Goal: Navigation & Orientation: Find specific page/section

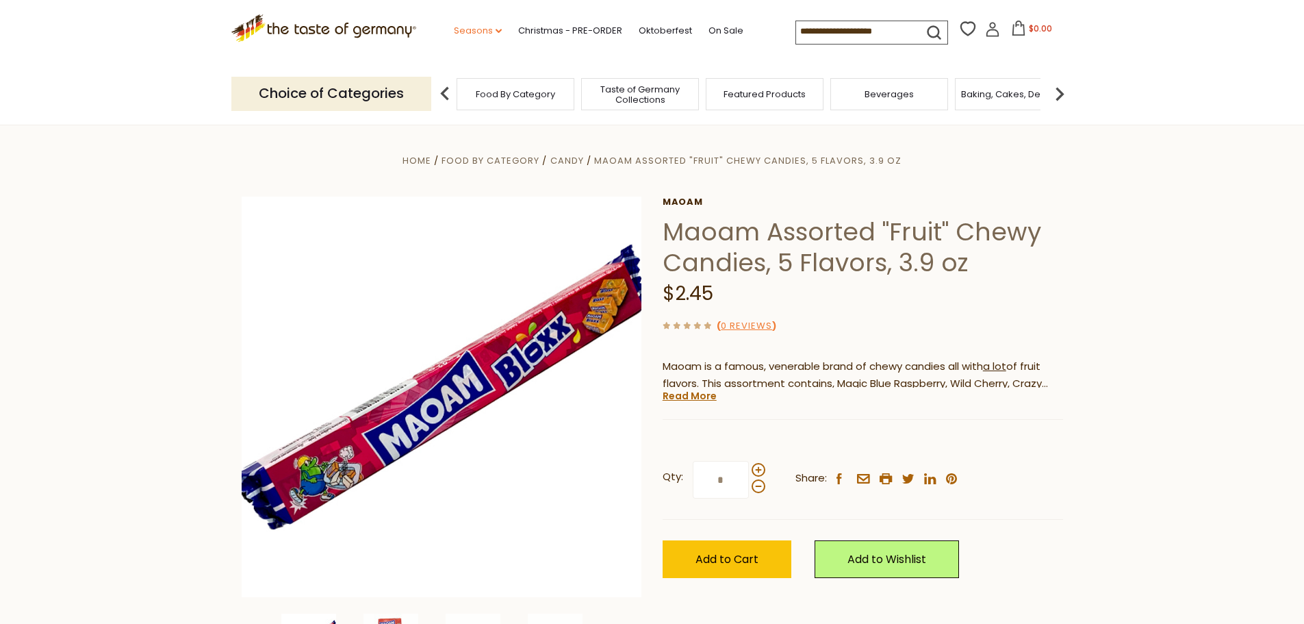
click at [477, 33] on link "Seasons dropdown_arrow" at bounding box center [478, 30] width 48 height 15
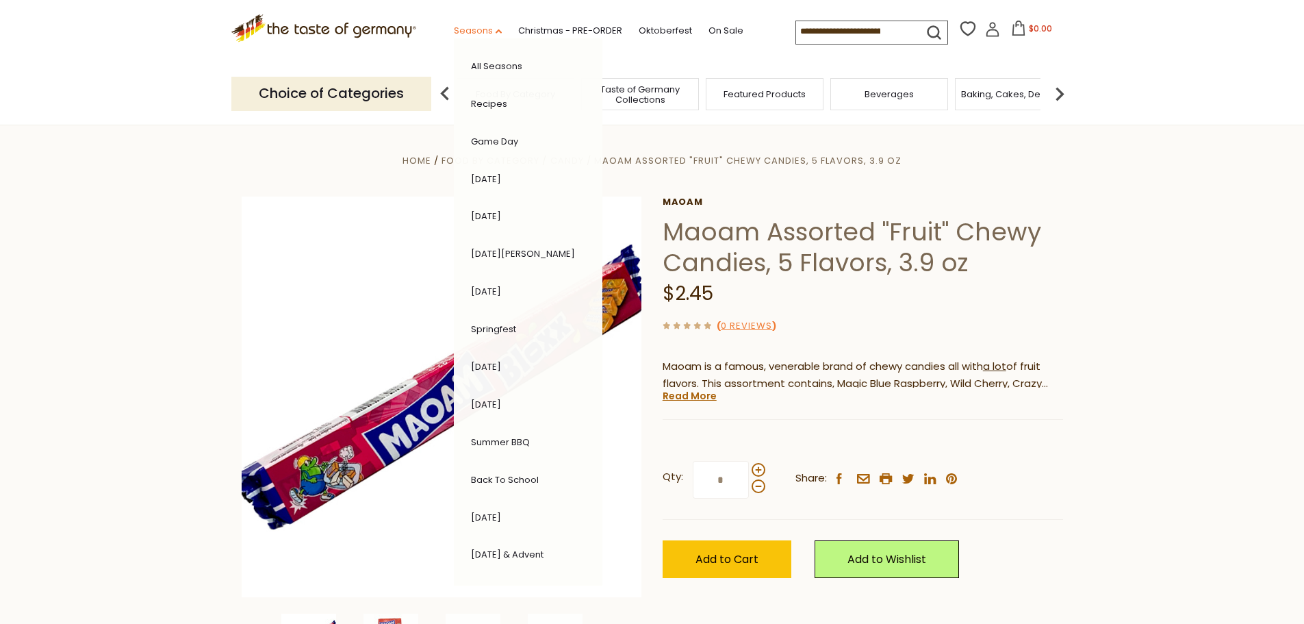
click at [477, 33] on link "Seasons dropdown_arrow" at bounding box center [478, 30] width 48 height 15
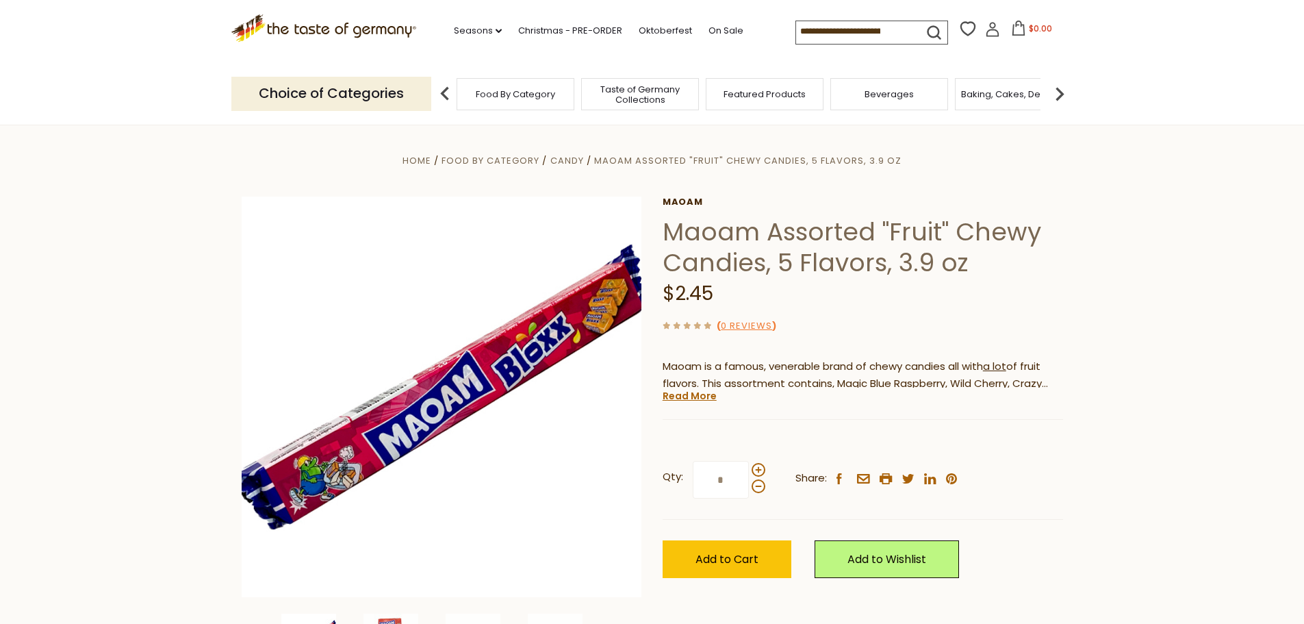
click at [540, 101] on div "Food By Category" at bounding box center [516, 94] width 118 height 32
click at [568, 161] on span "Candy" at bounding box center [567, 160] width 34 height 13
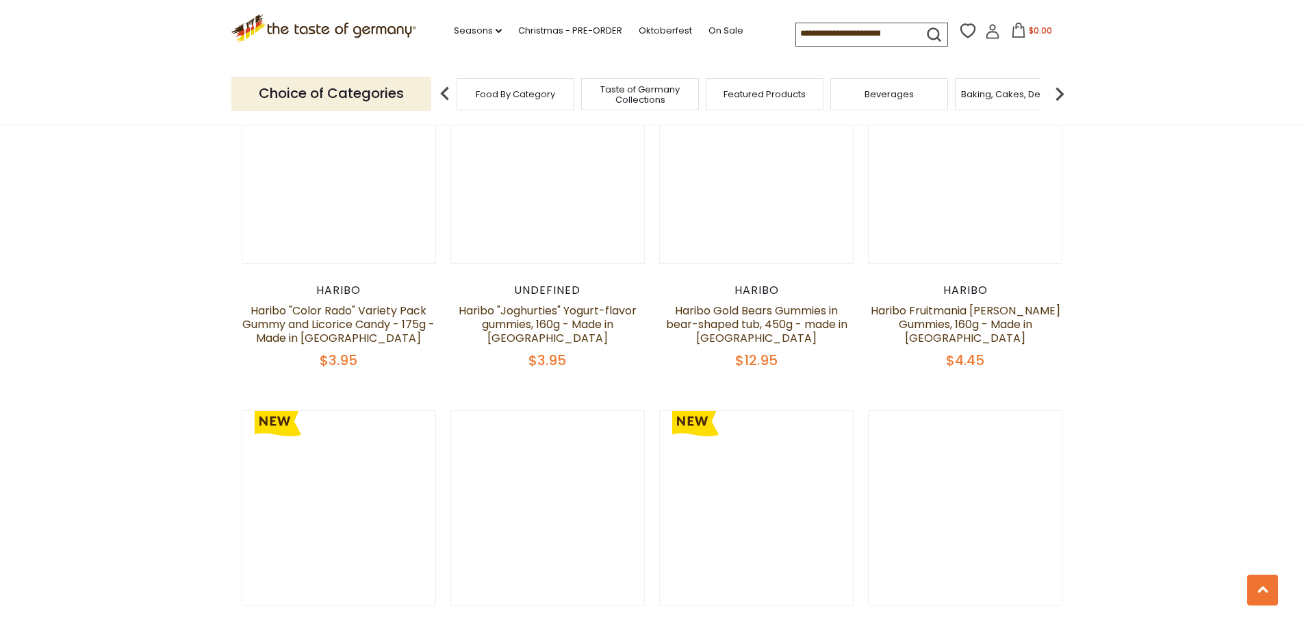
scroll to position [2944, 0]
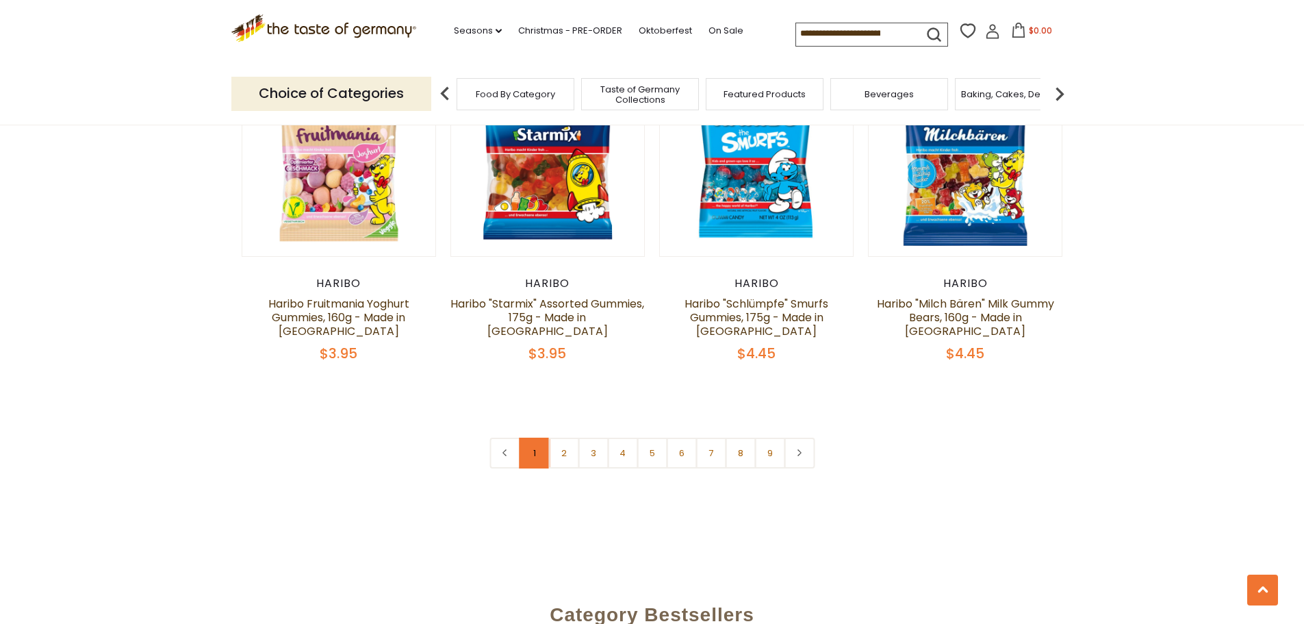
click at [536, 438] on link "1" at bounding box center [534, 453] width 31 height 31
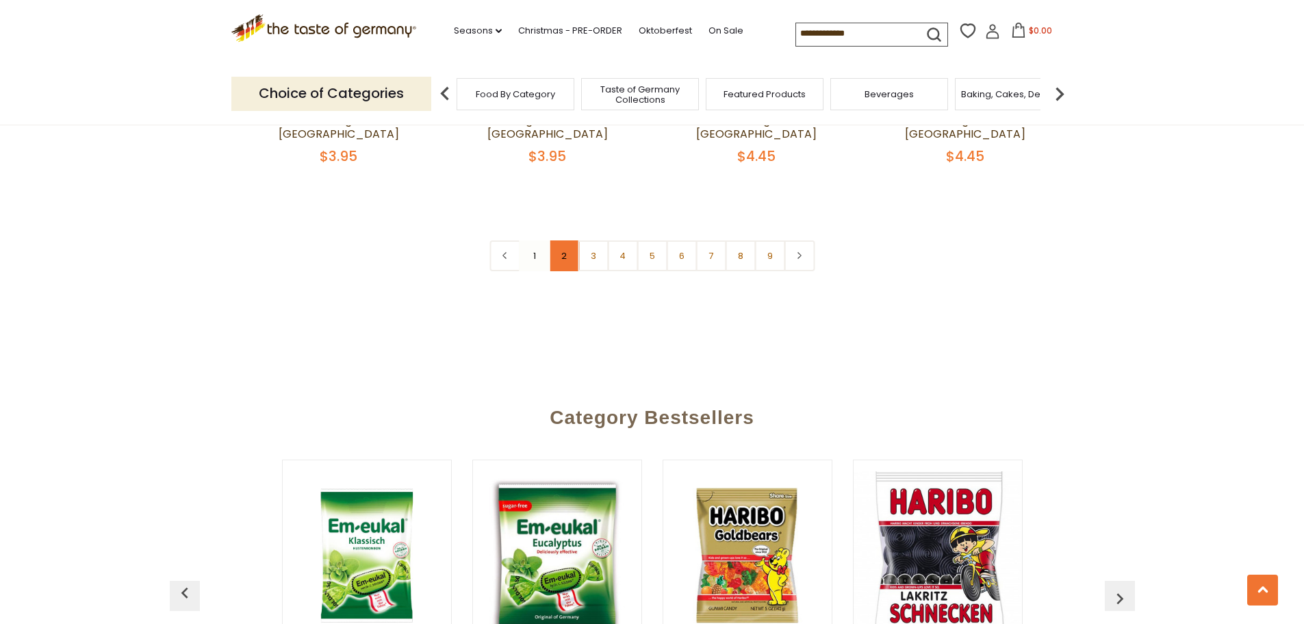
click at [564, 240] on link "2" at bounding box center [563, 255] width 31 height 31
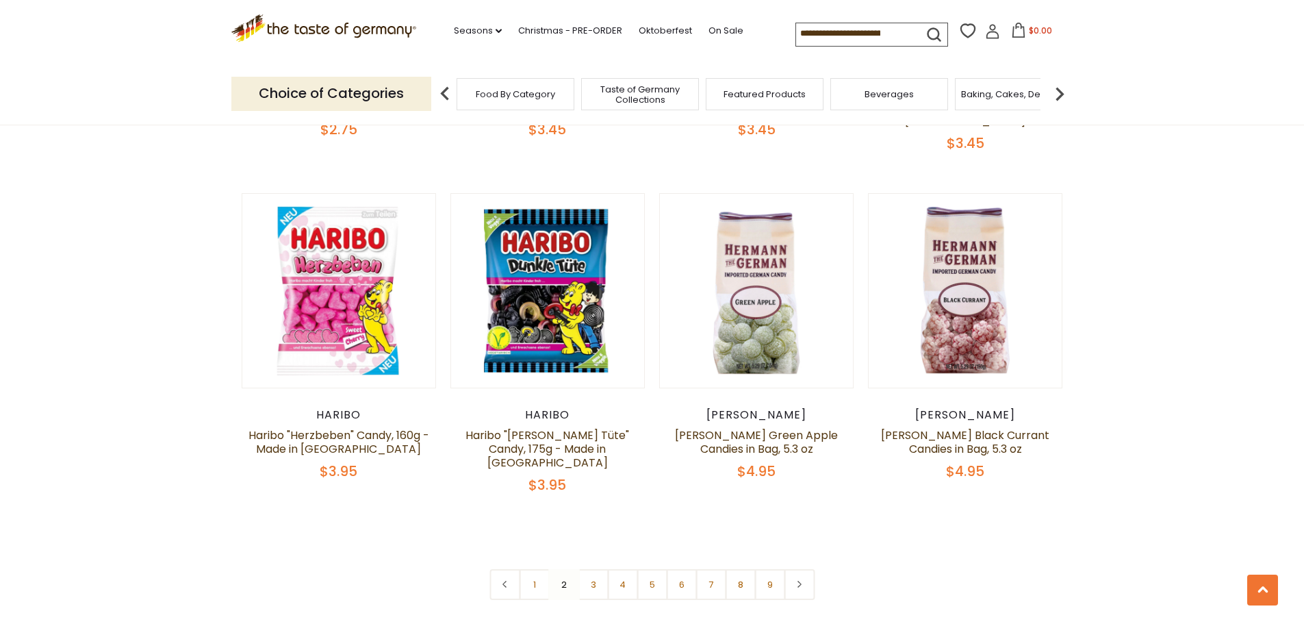
scroll to position [3347, 0]
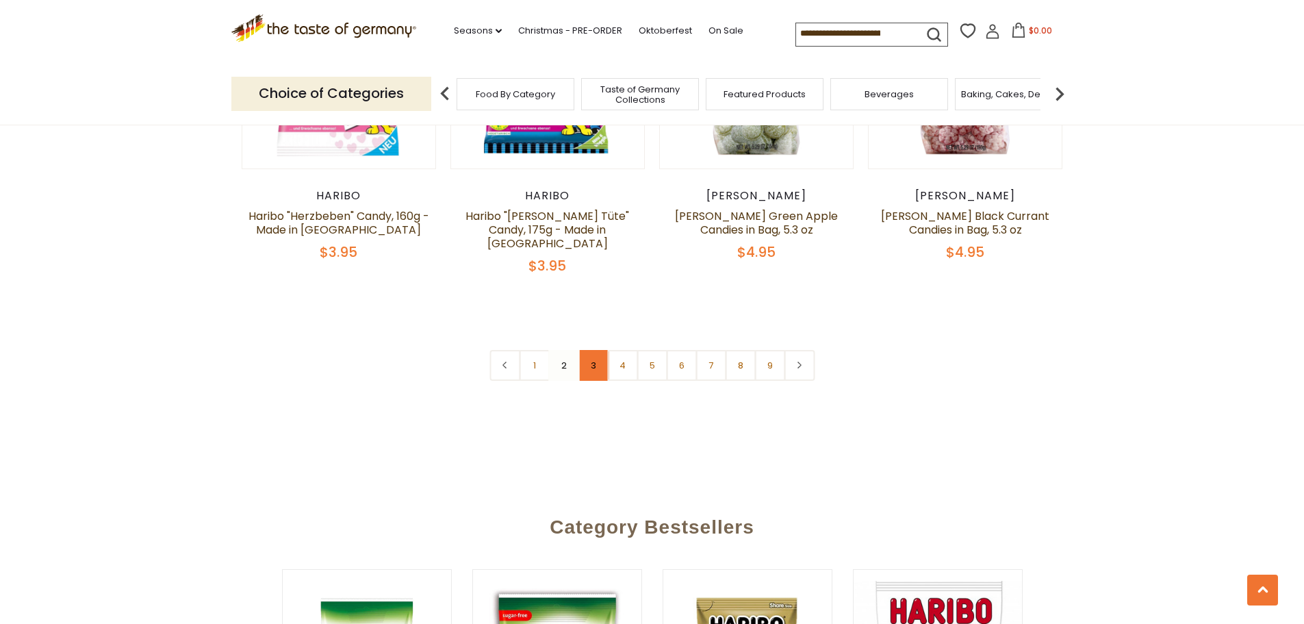
click at [597, 350] on link "3" at bounding box center [593, 365] width 31 height 31
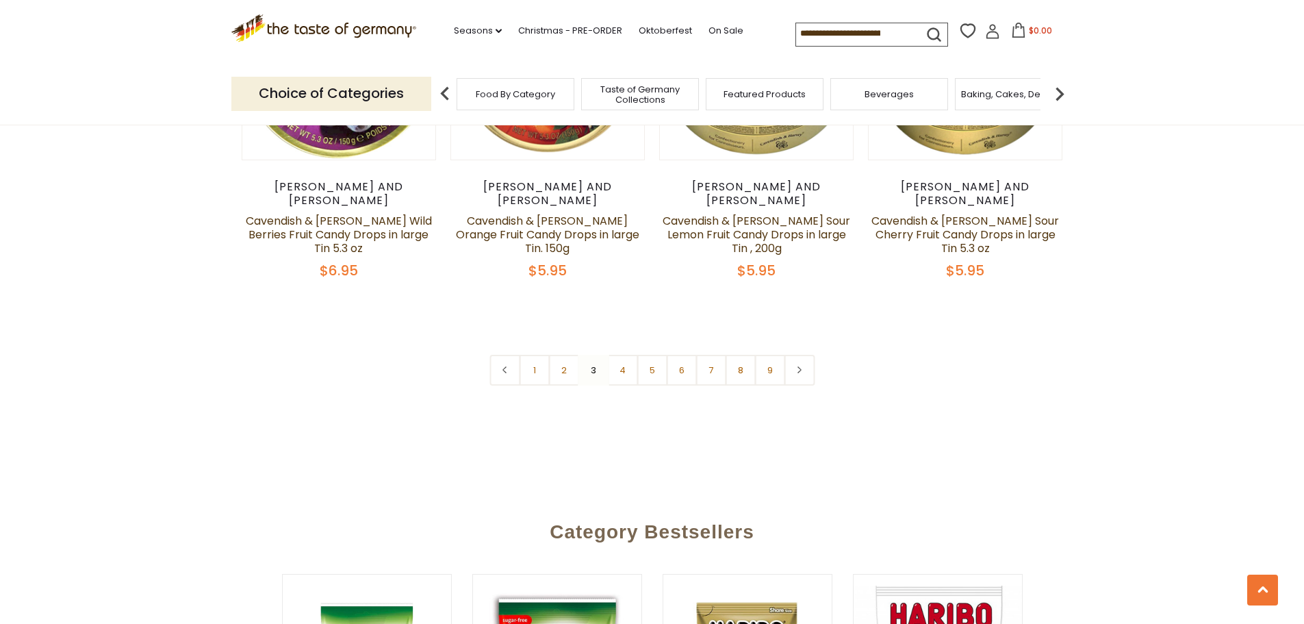
scroll to position [3415, 0]
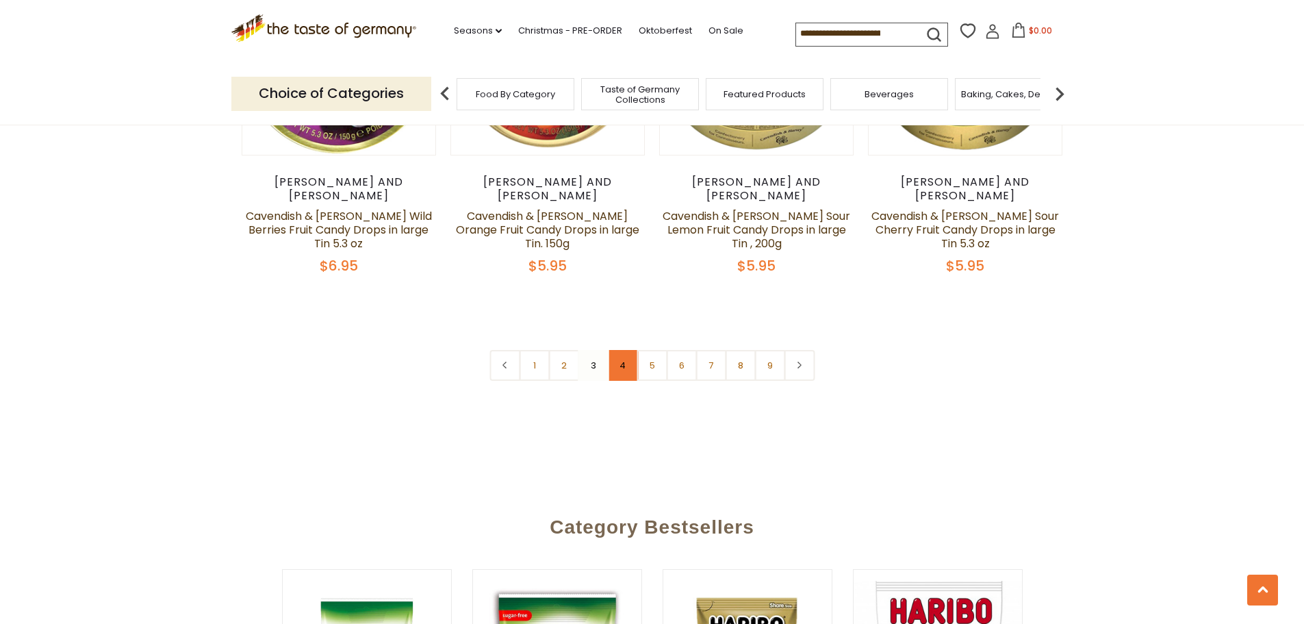
click at [622, 350] on link "4" at bounding box center [622, 365] width 31 height 31
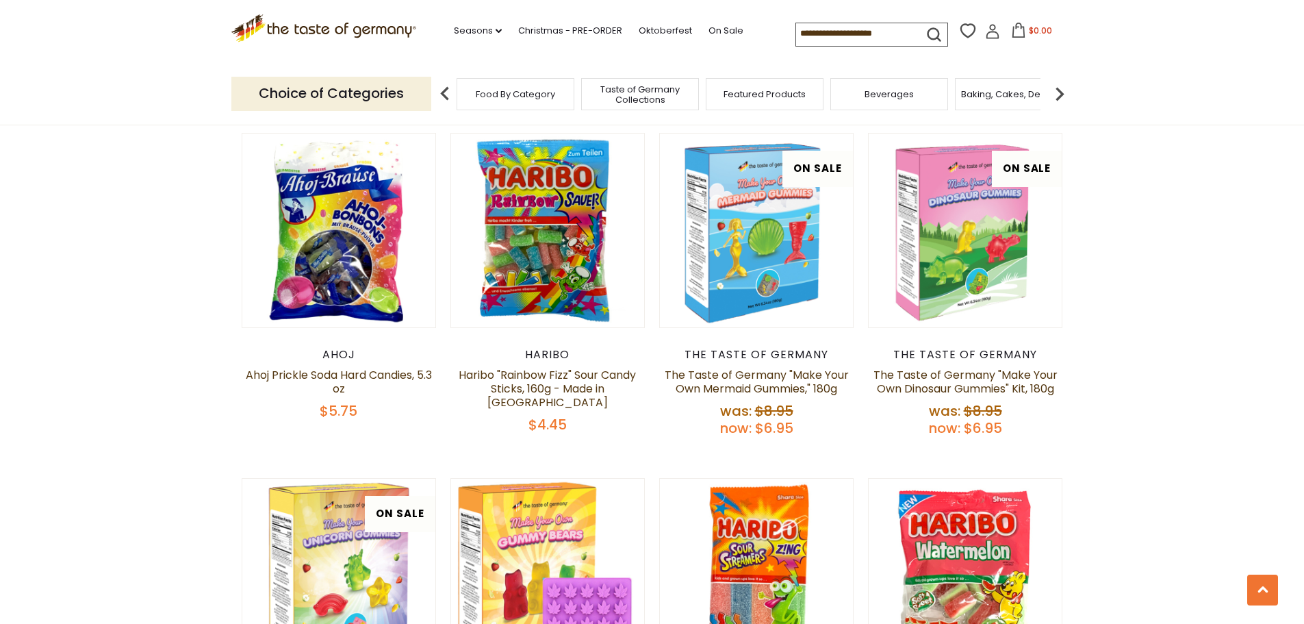
scroll to position [1909, 0]
